Goal: Use online tool/utility: Utilize a website feature to perform a specific function

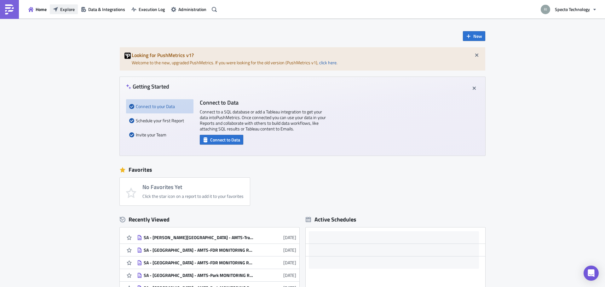
click at [59, 10] on button "Explore" at bounding box center [64, 9] width 28 height 10
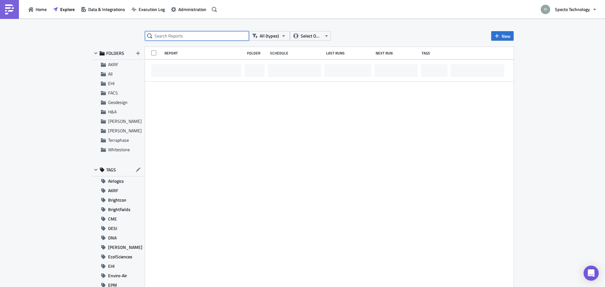
click at [174, 34] on input "text" at bounding box center [197, 35] width 104 height 9
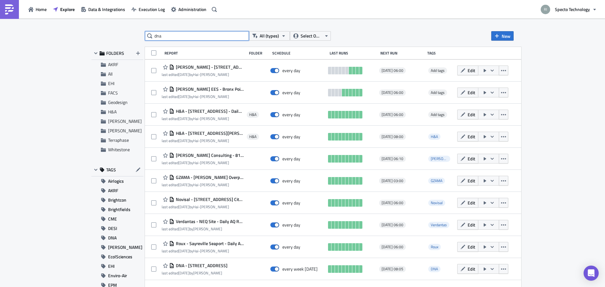
type input "dna"
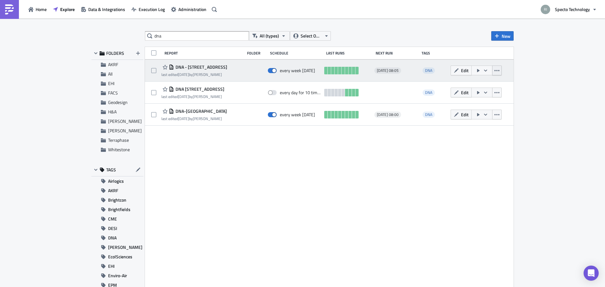
click at [495, 73] on icon "button" at bounding box center [497, 70] width 5 height 5
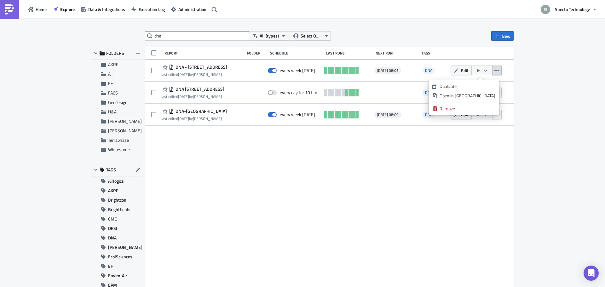
drag, startPoint x: 330, startPoint y: 166, endPoint x: 352, endPoint y: 153, distance: 25.7
click at [331, 166] on div "Report Folder Schedule Last Runs Next Run Tags DNA - 10 Columbus Circle last ed…" at bounding box center [329, 168] width 369 height 243
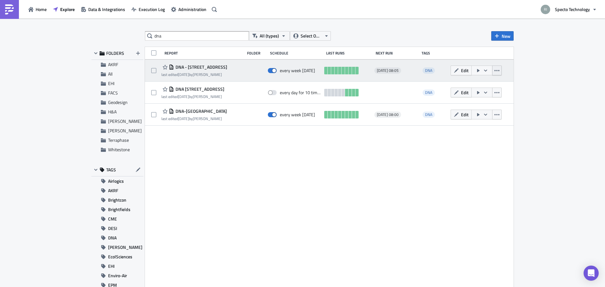
click at [499, 70] on button "button" at bounding box center [496, 71] width 9 height 10
click at [485, 70] on icon "button" at bounding box center [485, 70] width 3 height 2
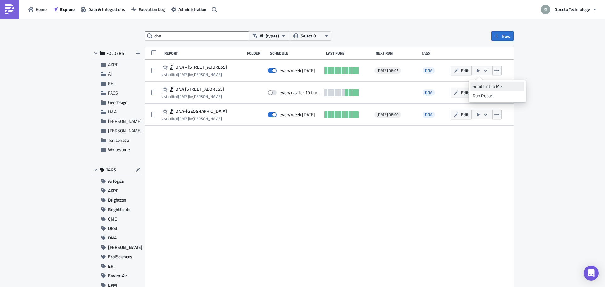
click at [488, 86] on div "Send Just to Me" at bounding box center [497, 86] width 49 height 6
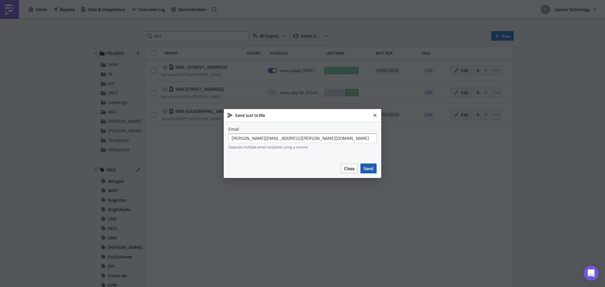
click at [364, 171] on span "Send" at bounding box center [369, 168] width 10 height 7
